Goal: Find specific page/section: Find specific page/section

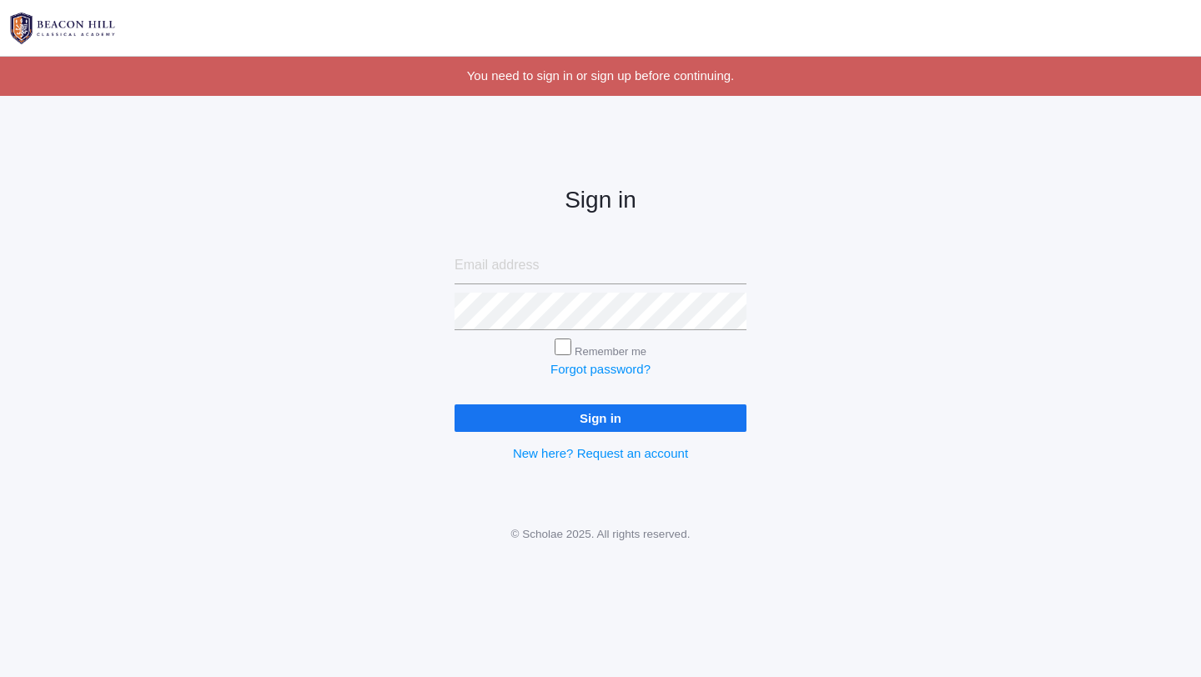
type input "[EMAIL_ADDRESS][DOMAIN_NAME]"
click at [475, 419] on input "Sign in" at bounding box center [601, 419] width 292 height 28
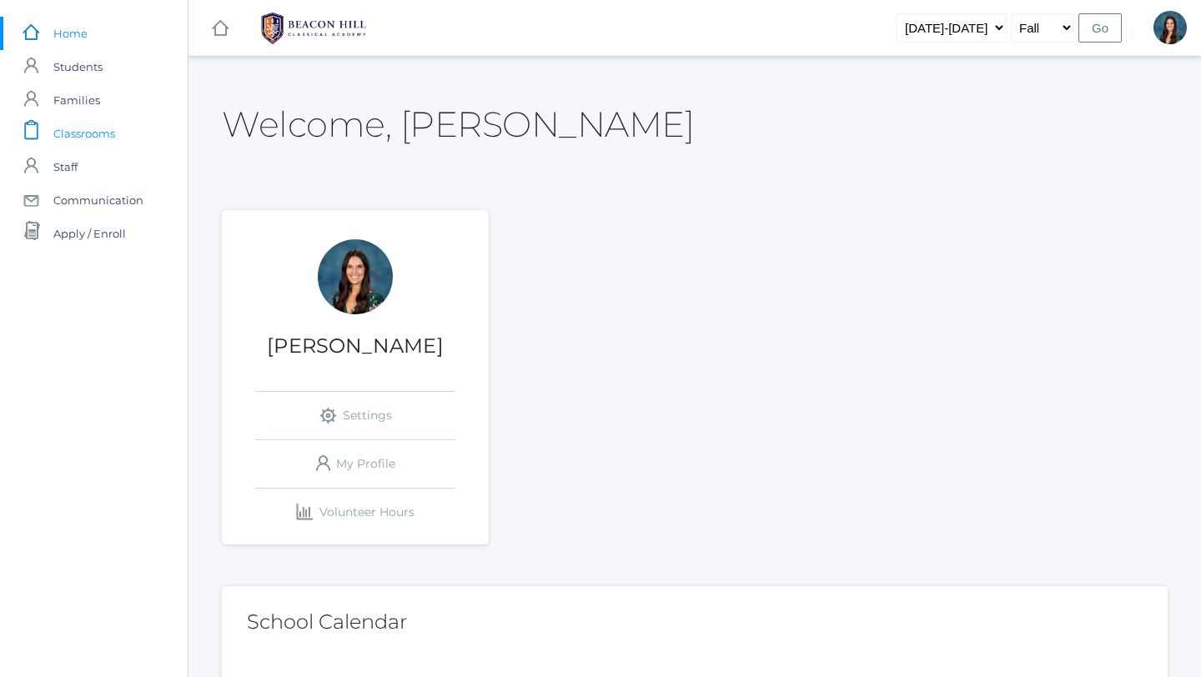
click at [86, 118] on span "Classrooms" at bounding box center [84, 133] width 62 height 33
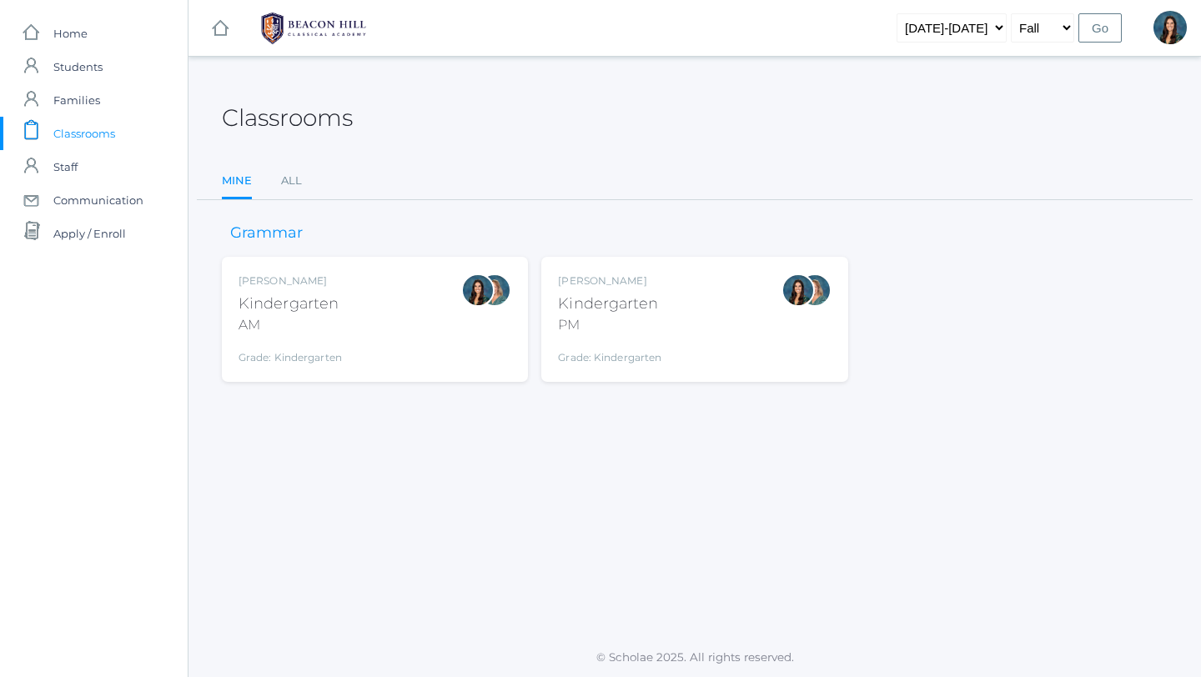
click at [321, 306] on div "Kindergarten" at bounding box center [290, 304] width 103 height 23
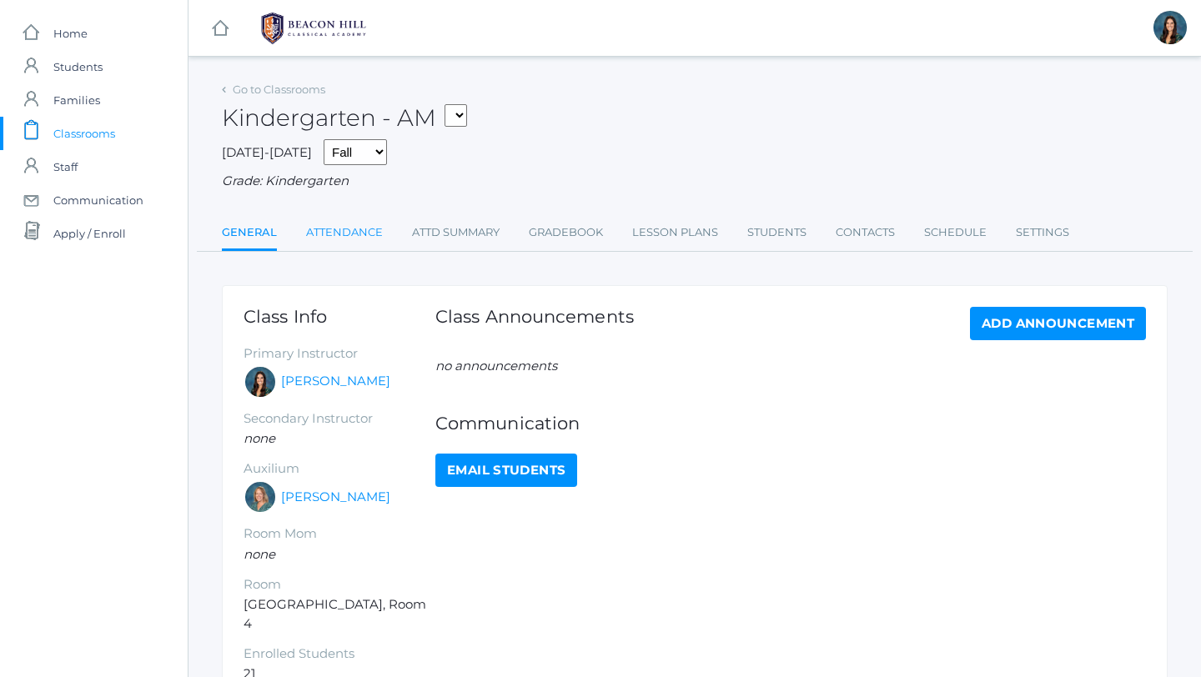
click at [335, 234] on link "Attendance" at bounding box center [344, 232] width 77 height 33
